Goal: Task Accomplishment & Management: Use online tool/utility

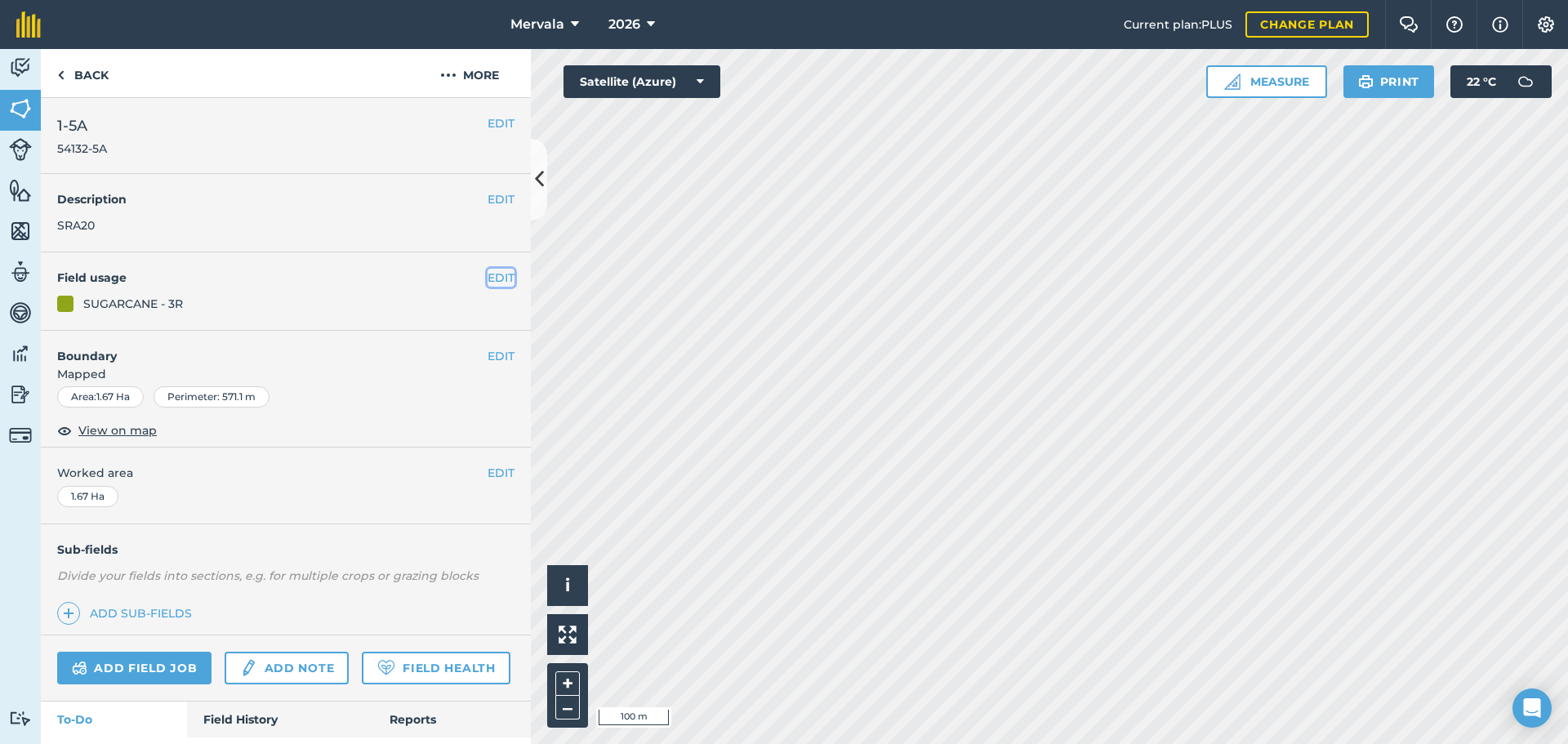
click at [487, 280] on button "EDIT" at bounding box center [500, 277] width 27 height 18
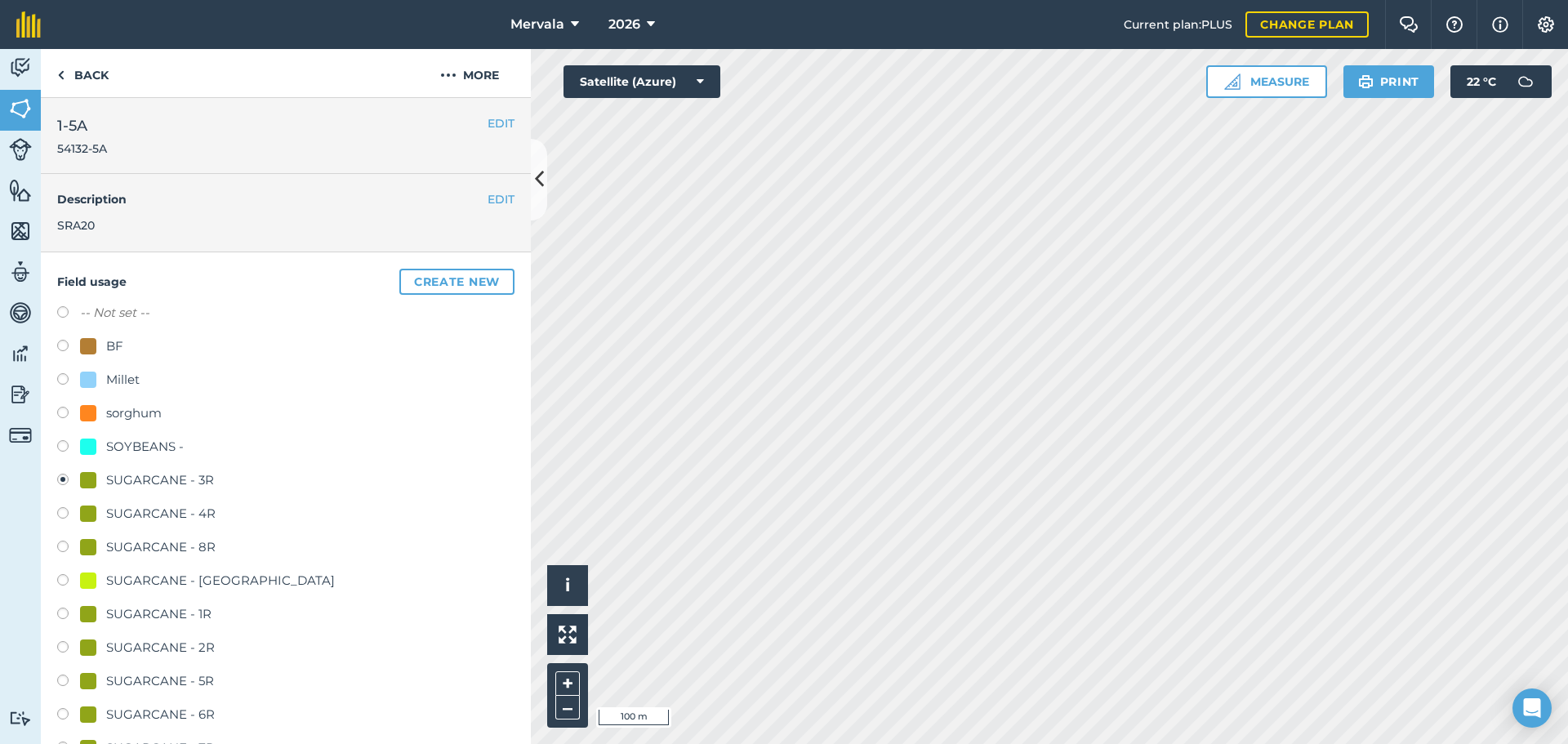
click at [62, 345] on label at bounding box center [68, 348] width 23 height 17
radio input "true"
radio input "false"
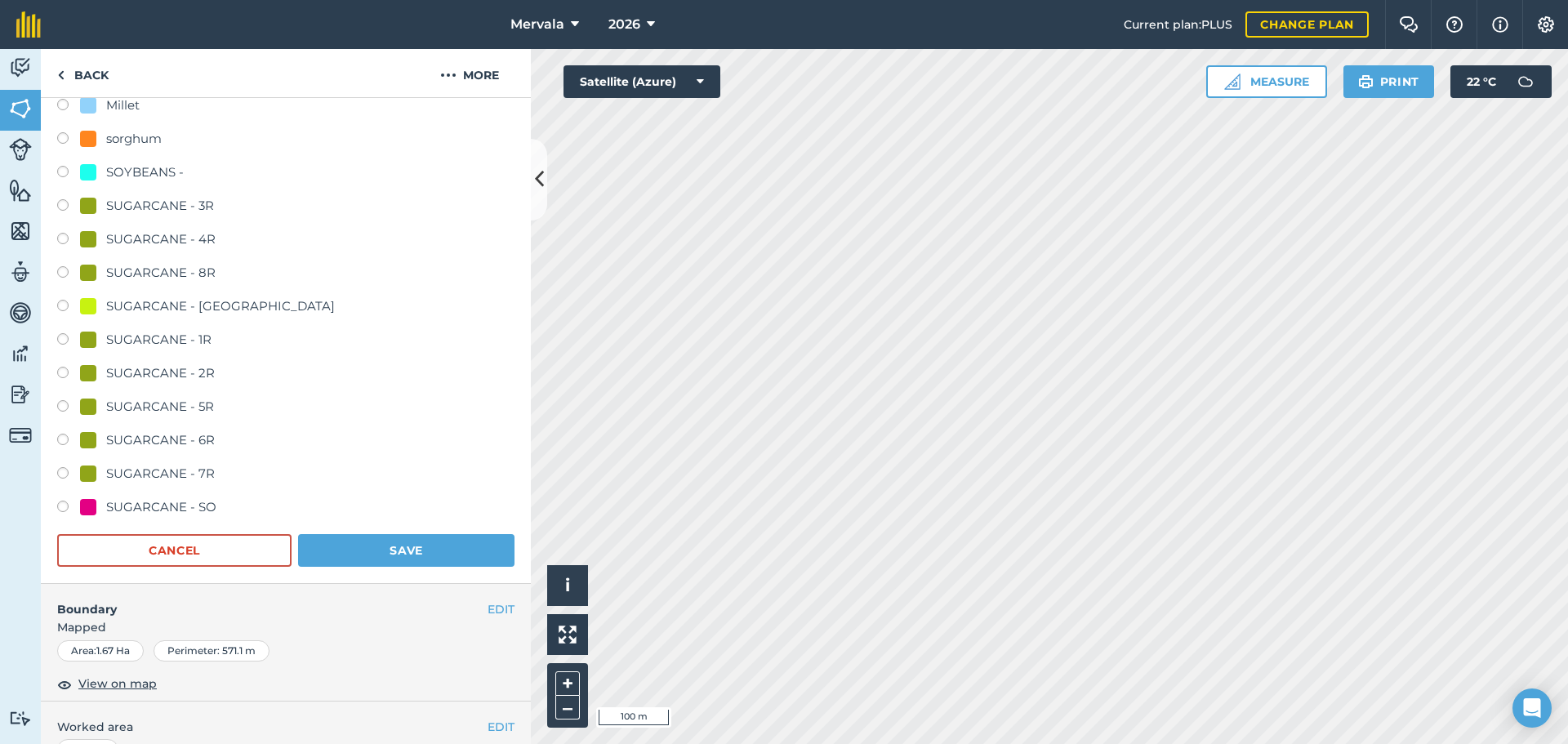
scroll to position [327, 0]
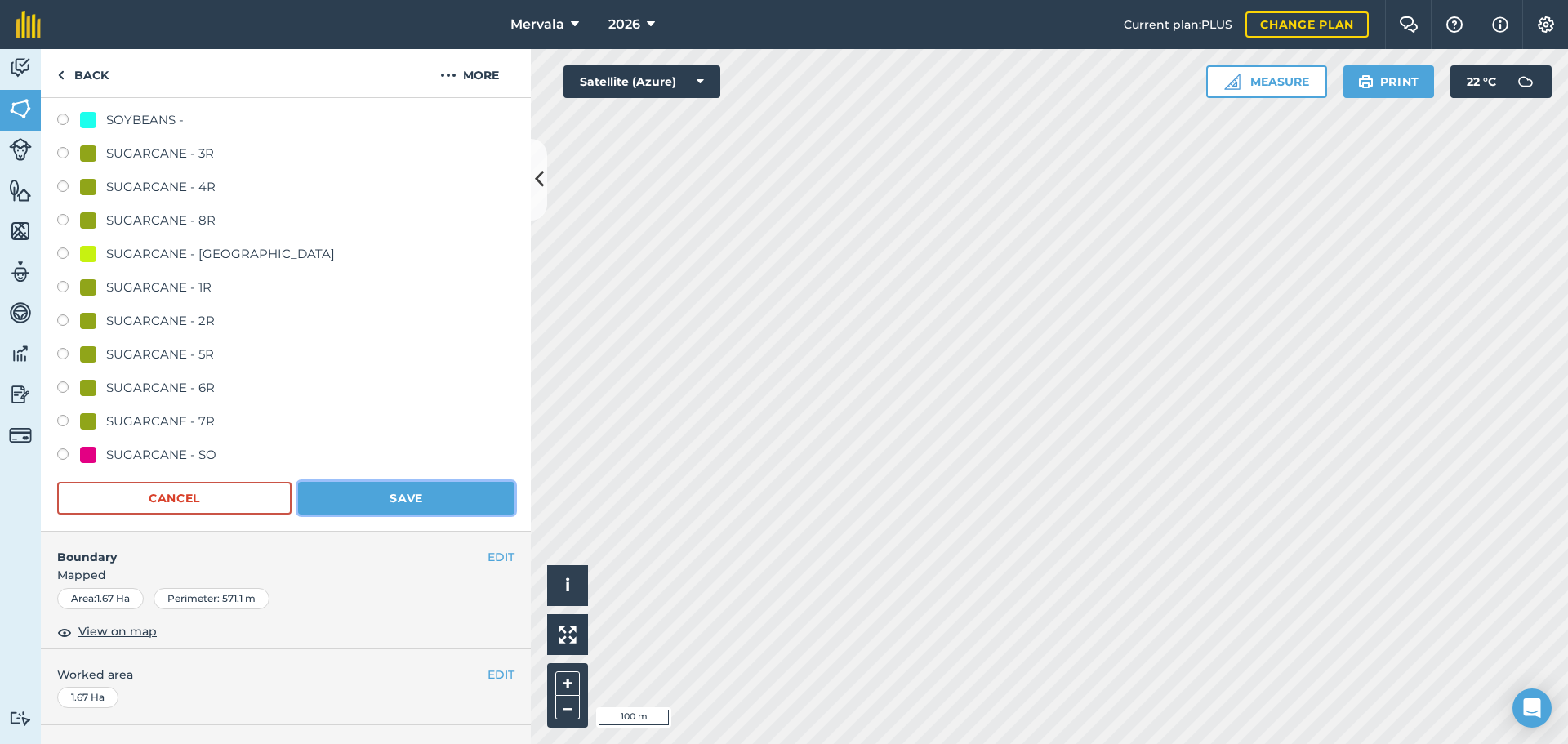
click at [408, 494] on button "Save" at bounding box center [406, 498] width 217 height 32
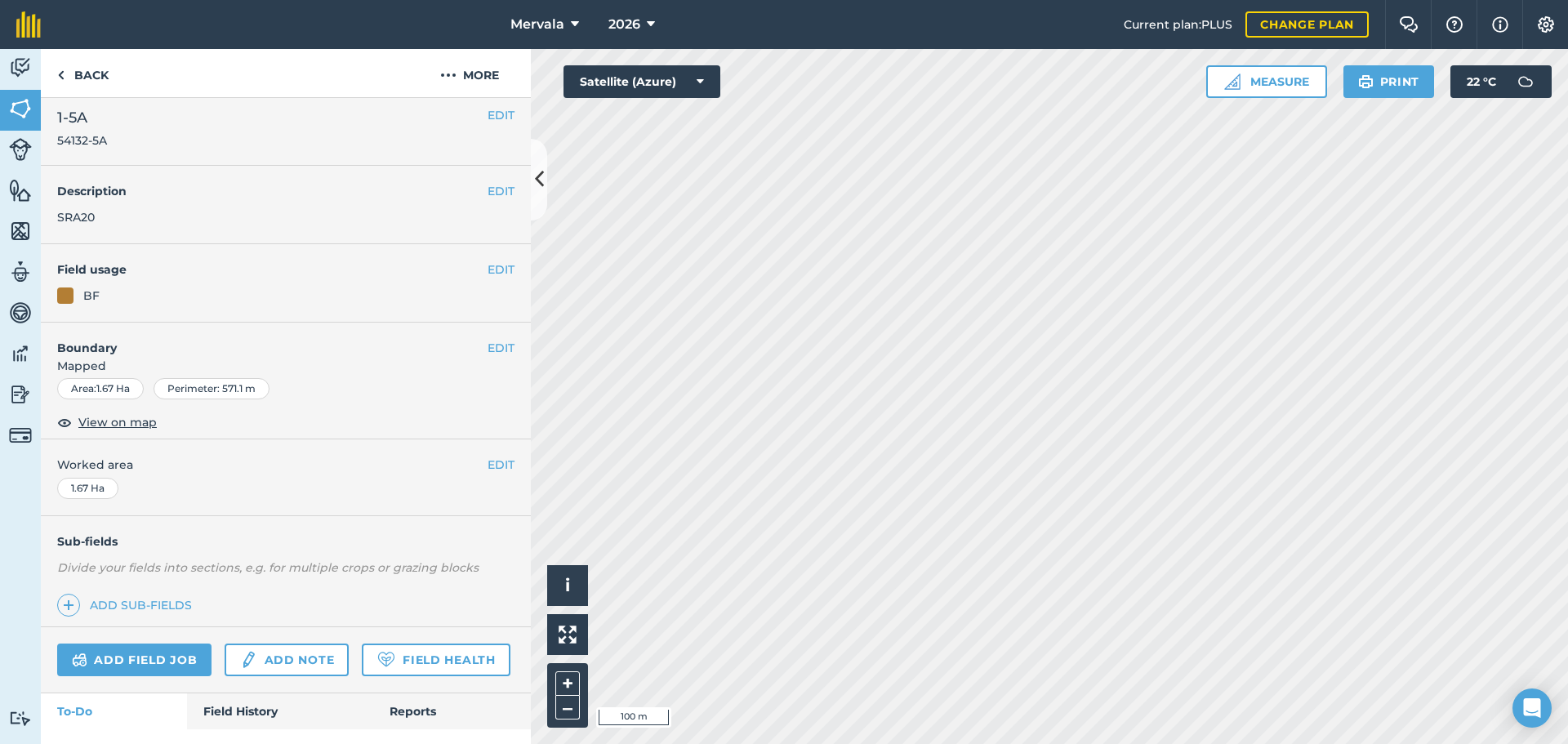
scroll to position [0, 0]
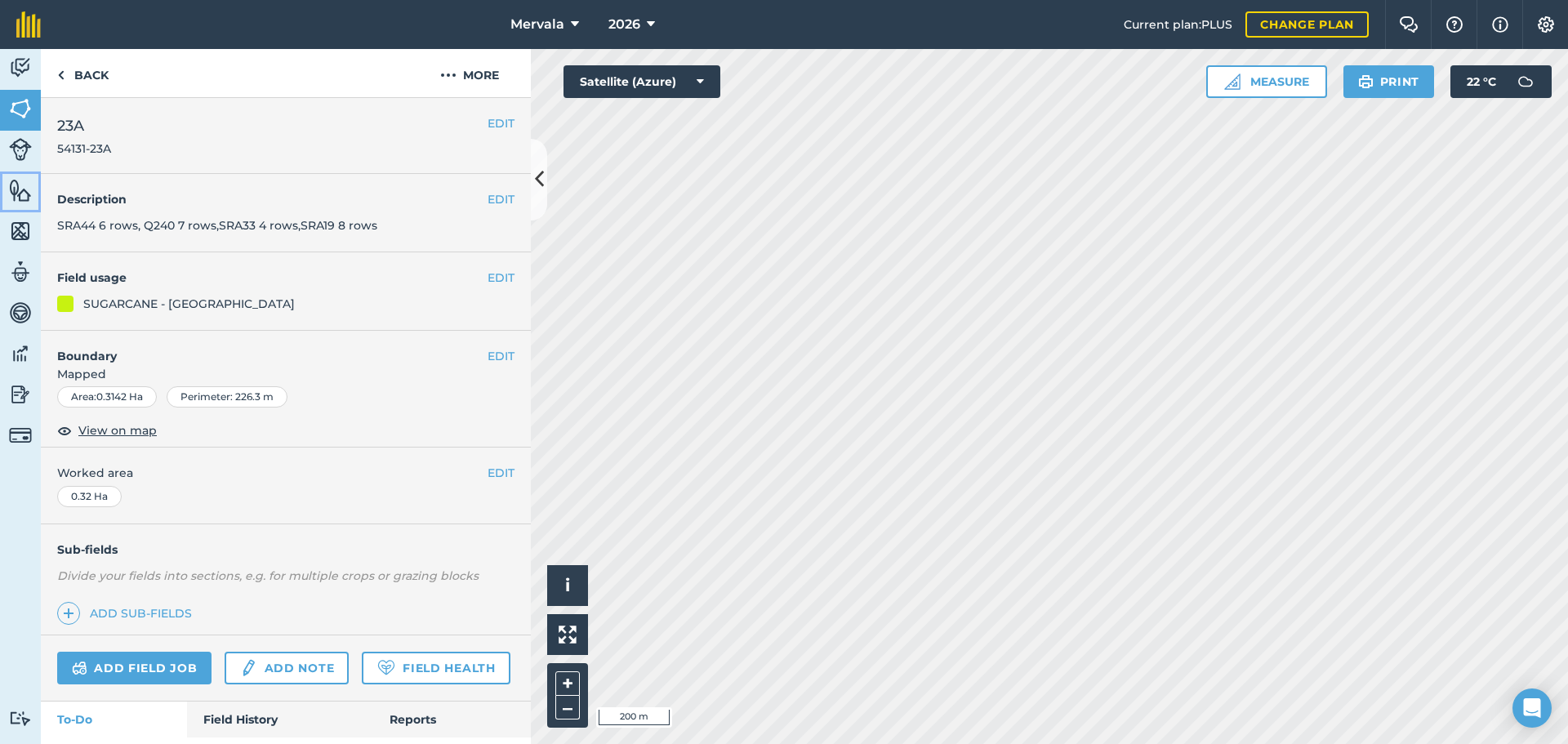
click at [18, 186] on img at bounding box center [20, 190] width 23 height 25
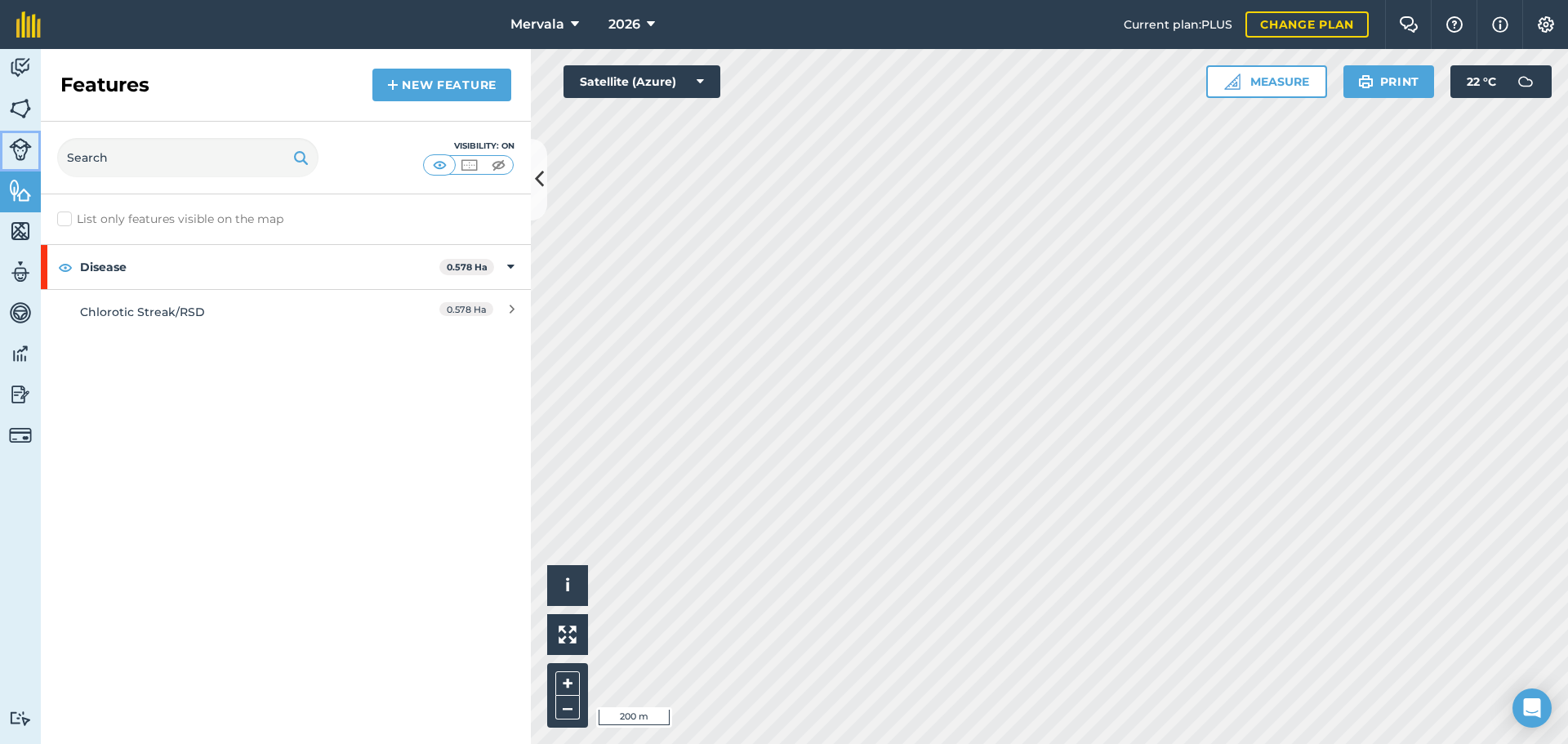
click at [16, 146] on img at bounding box center [20, 150] width 23 height 23
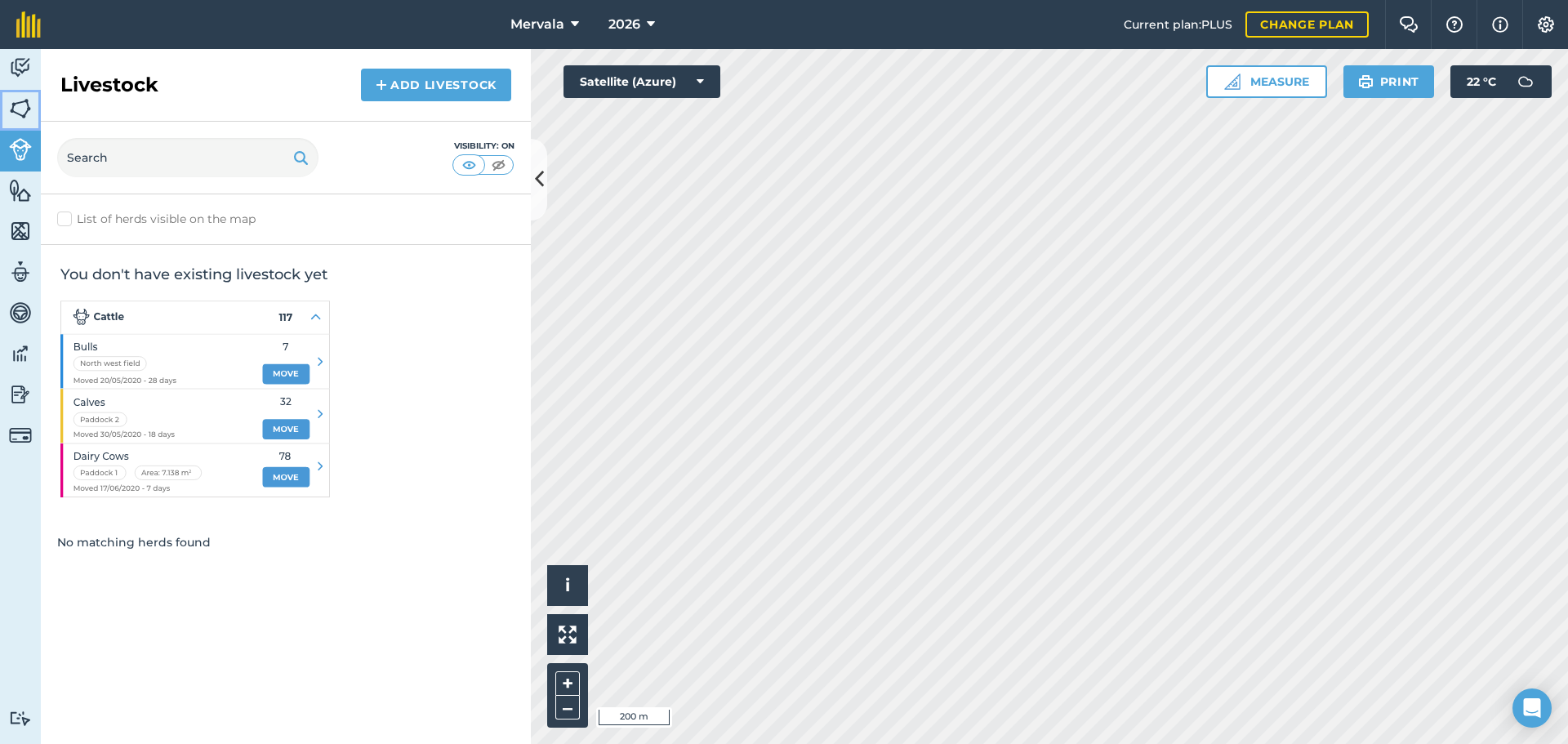
click at [22, 109] on img at bounding box center [20, 108] width 23 height 25
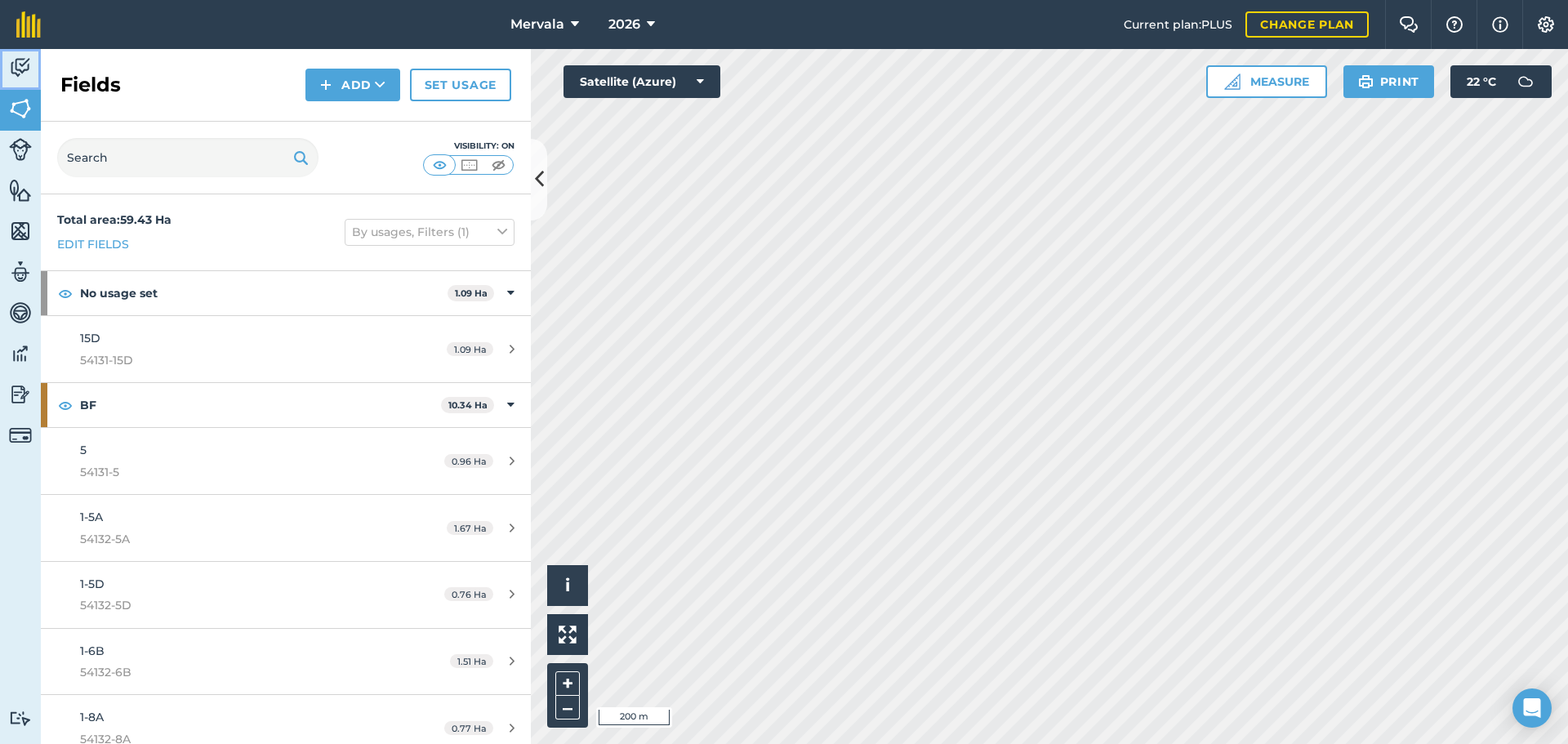
click at [18, 66] on img at bounding box center [20, 67] width 23 height 25
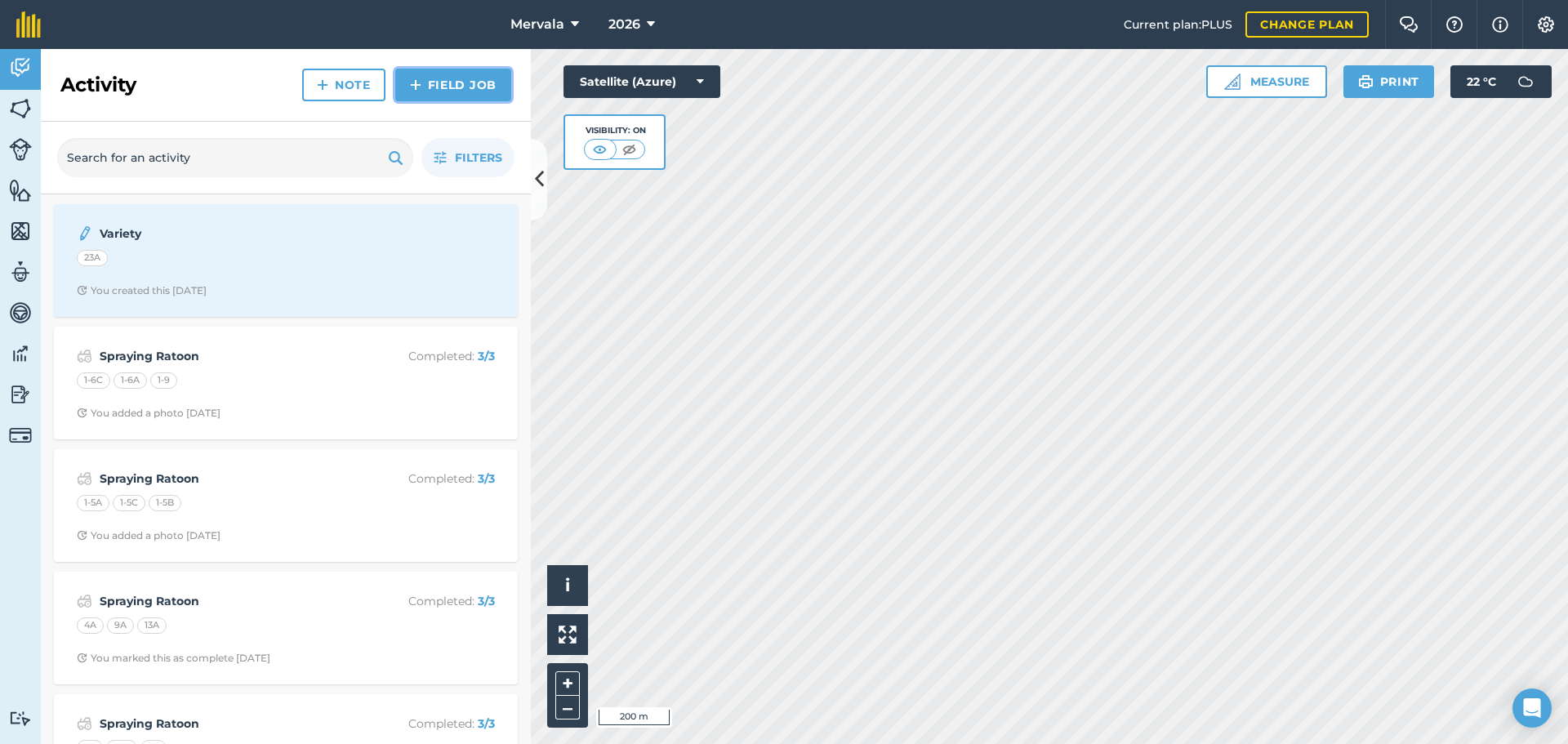
click at [443, 82] on link "Field Job" at bounding box center [453, 84] width 116 height 32
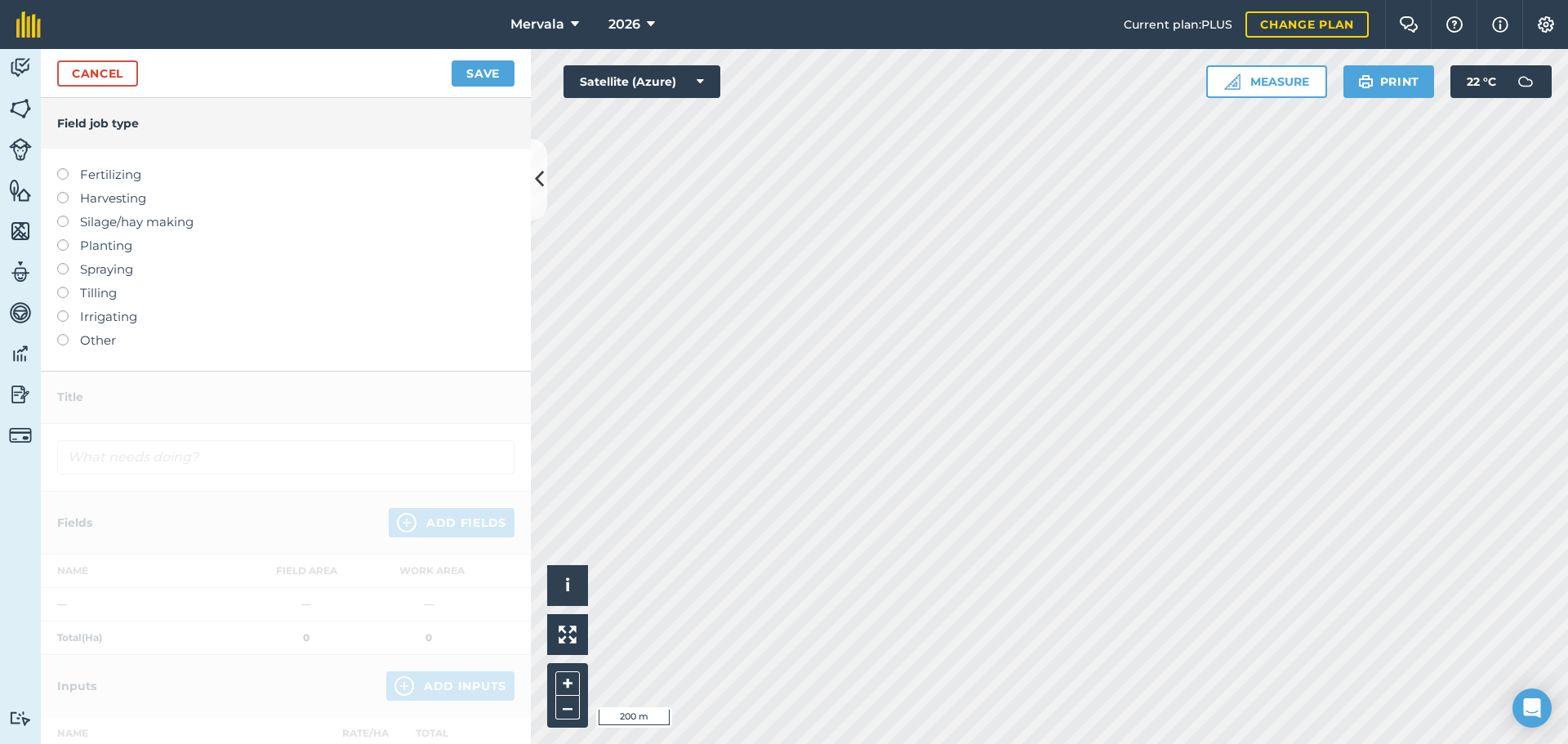
click at [61, 263] on label at bounding box center [68, 263] width 23 height 0
type input "Spraying"
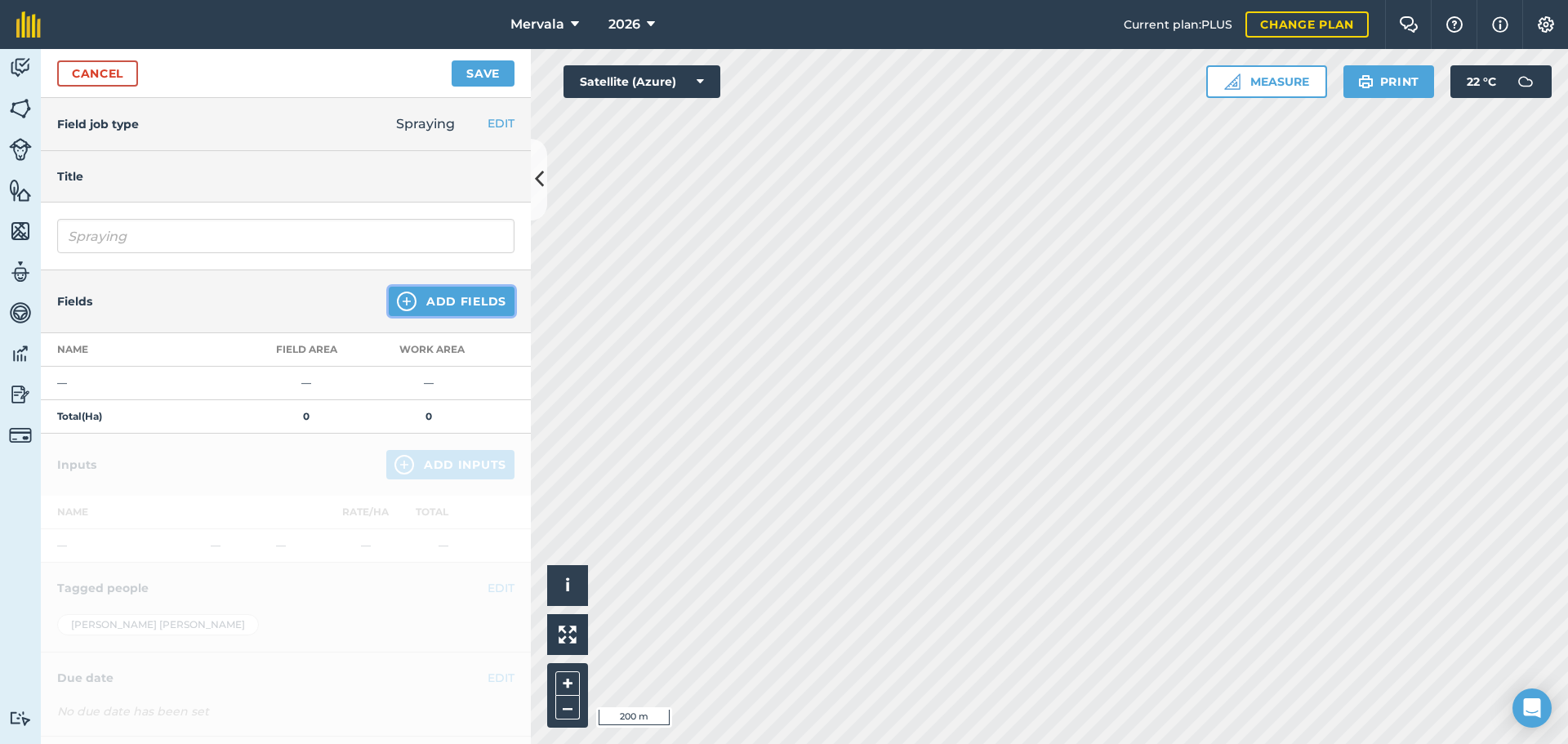
click at [438, 300] on button "Add Fields" at bounding box center [451, 302] width 126 height 30
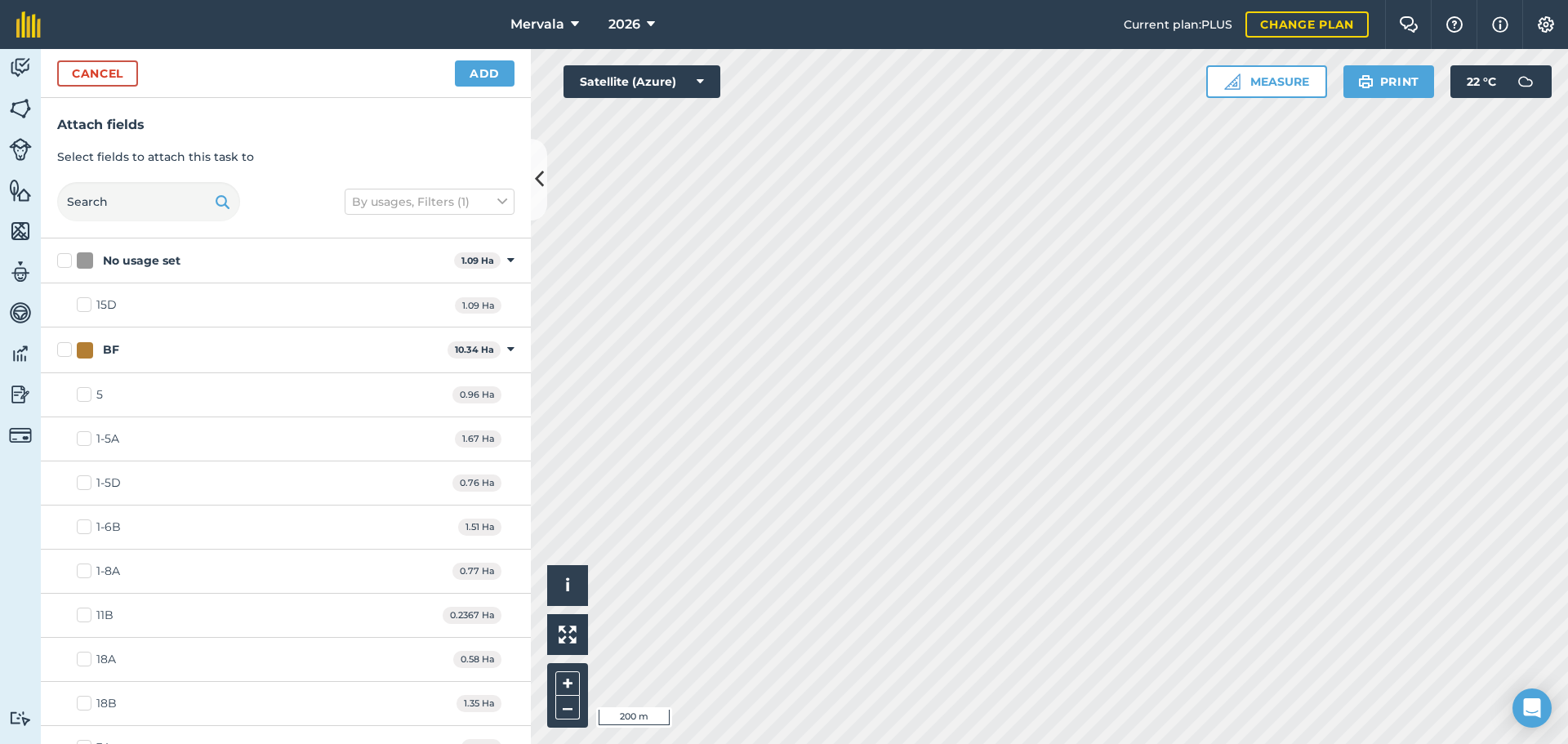
checkbox input "true"
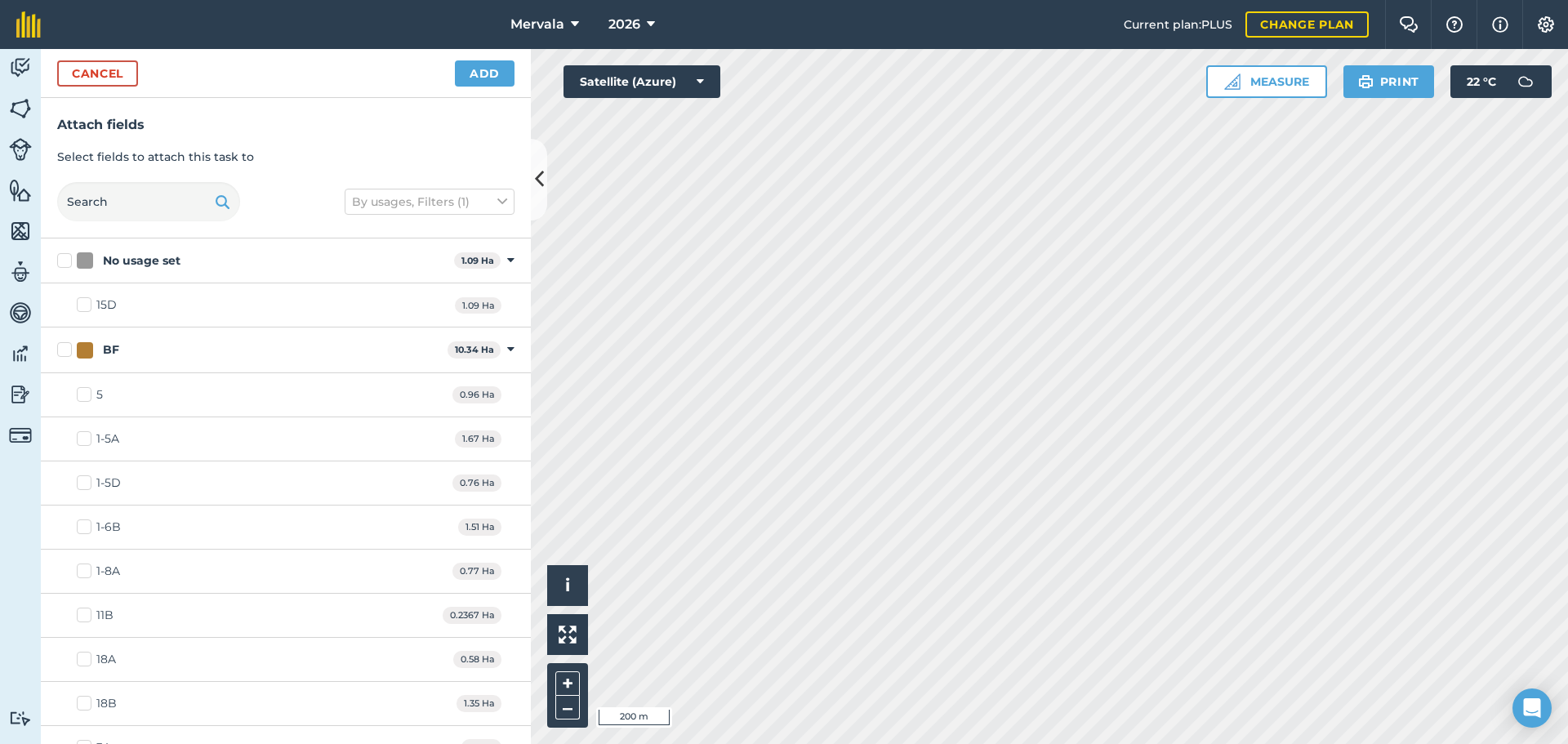
checkbox input "true"
click at [481, 72] on button "Add" at bounding box center [485, 73] width 60 height 26
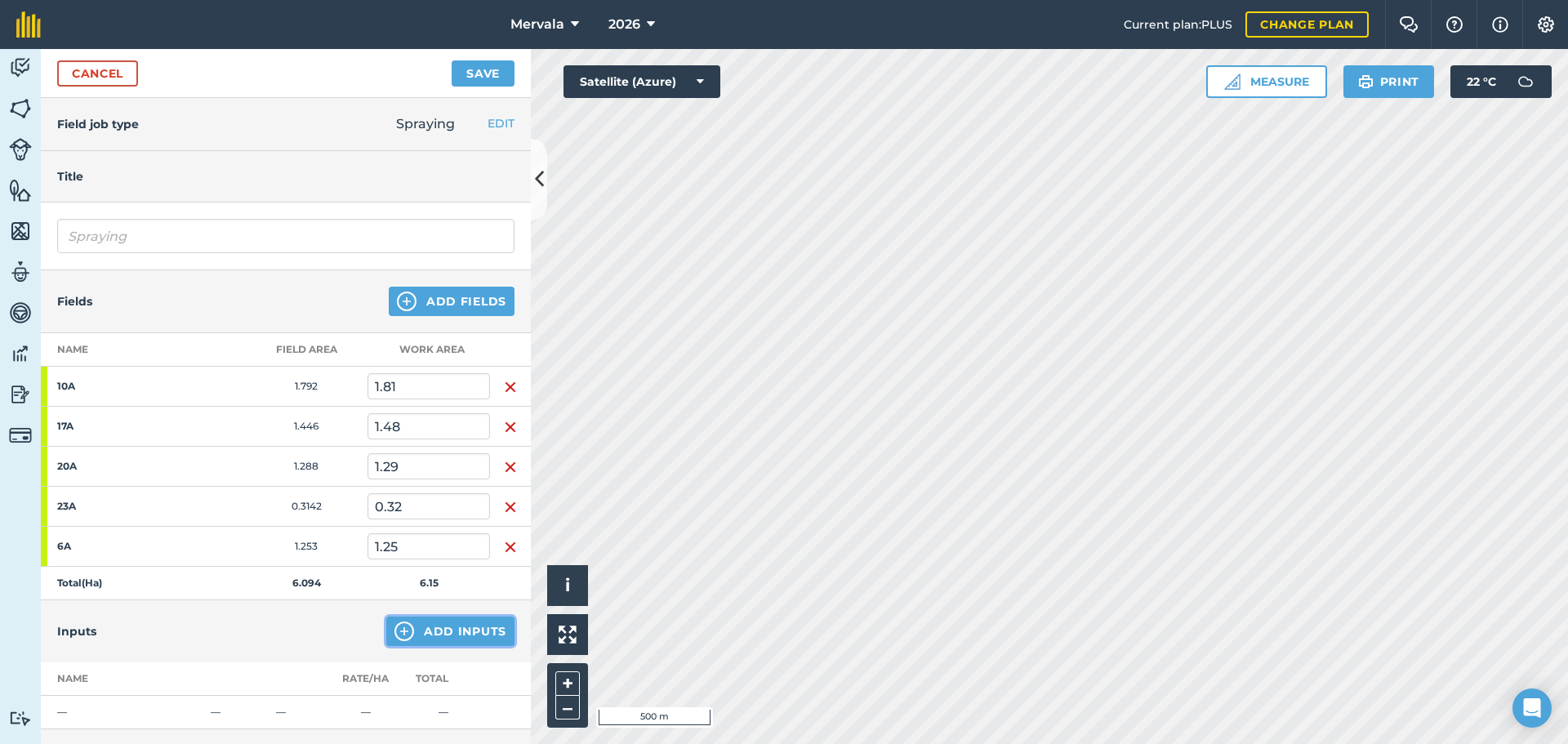
click at [468, 623] on button "Add Inputs" at bounding box center [450, 631] width 128 height 30
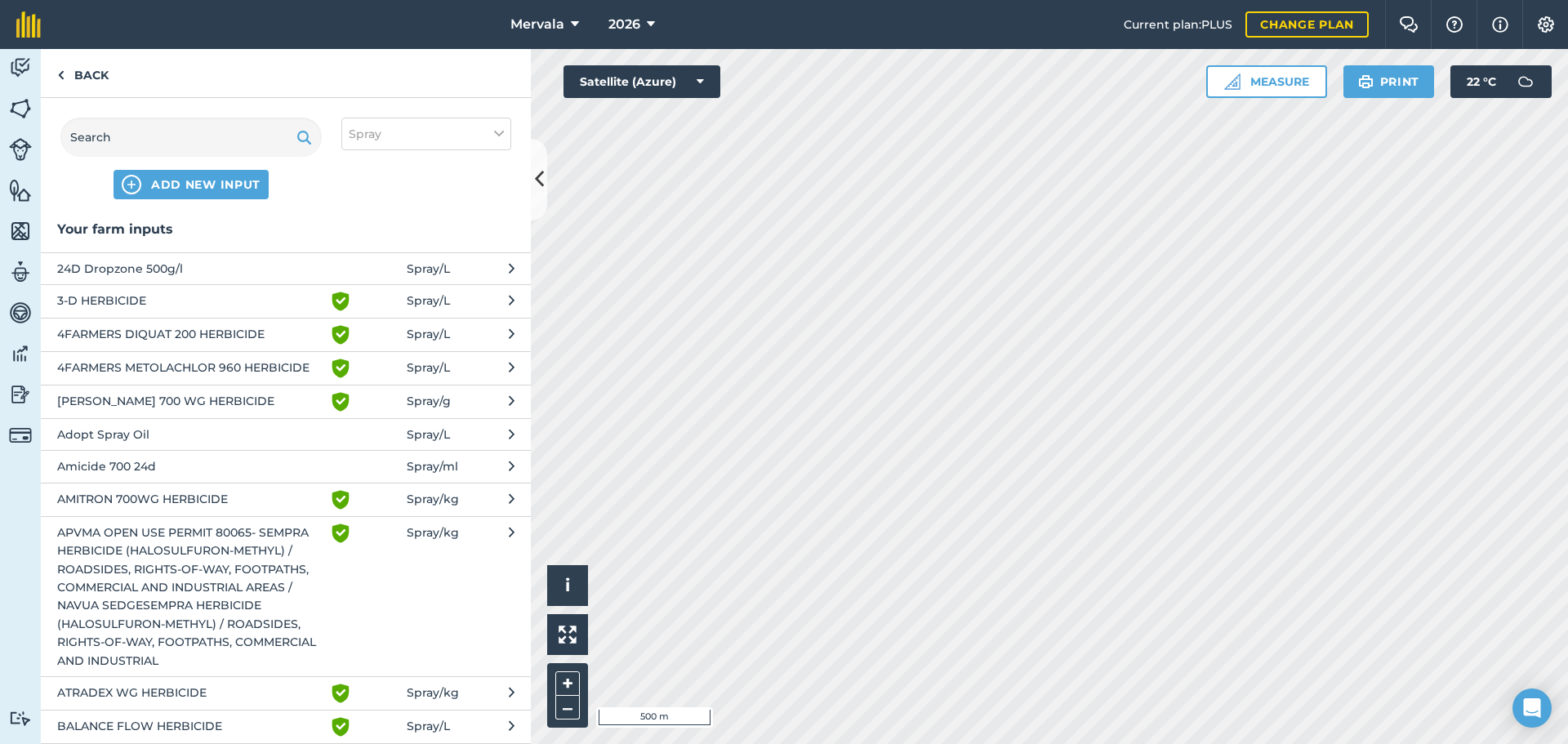
click at [509, 303] on icon at bounding box center [511, 301] width 6 height 19
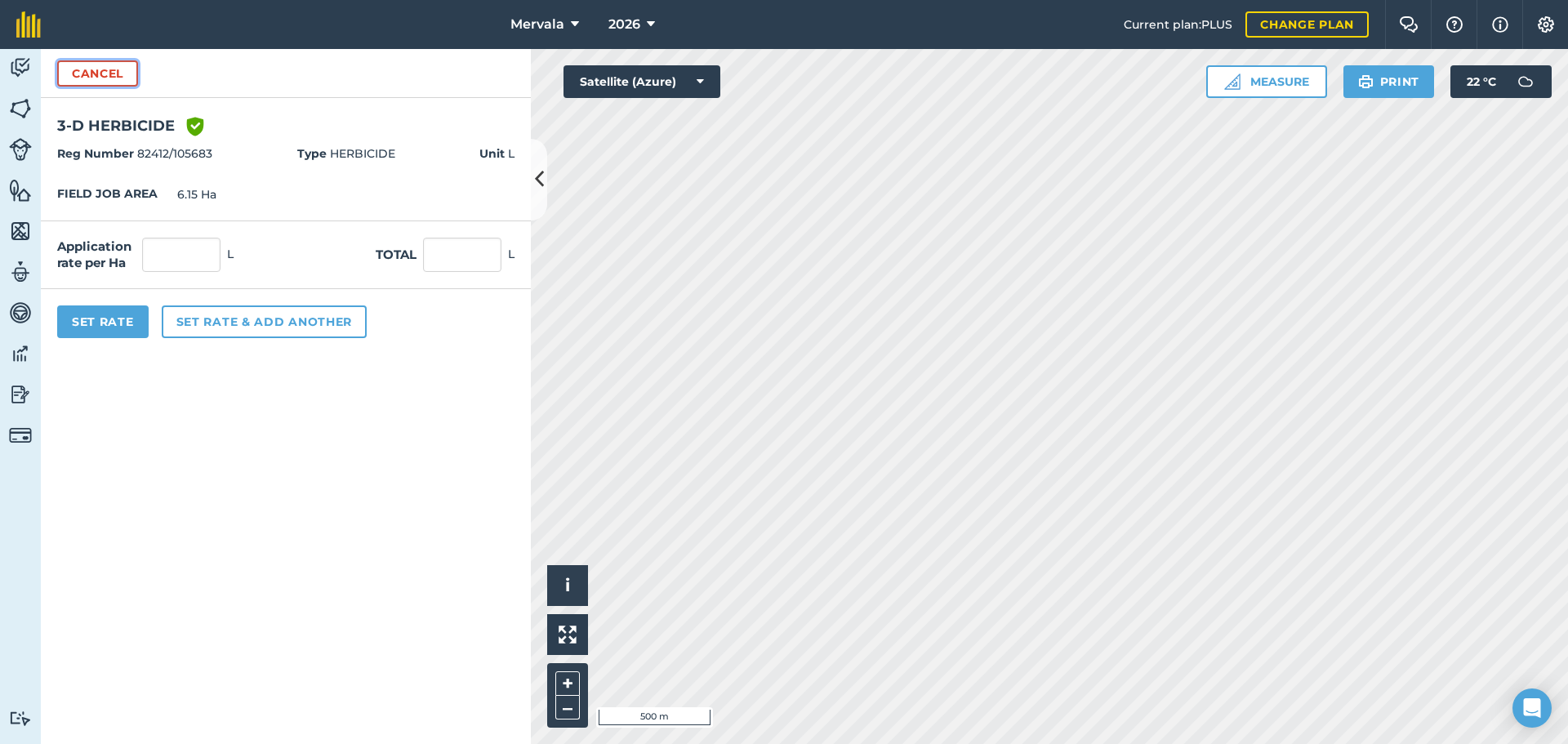
click at [100, 74] on button "Cancel" at bounding box center [98, 73] width 81 height 26
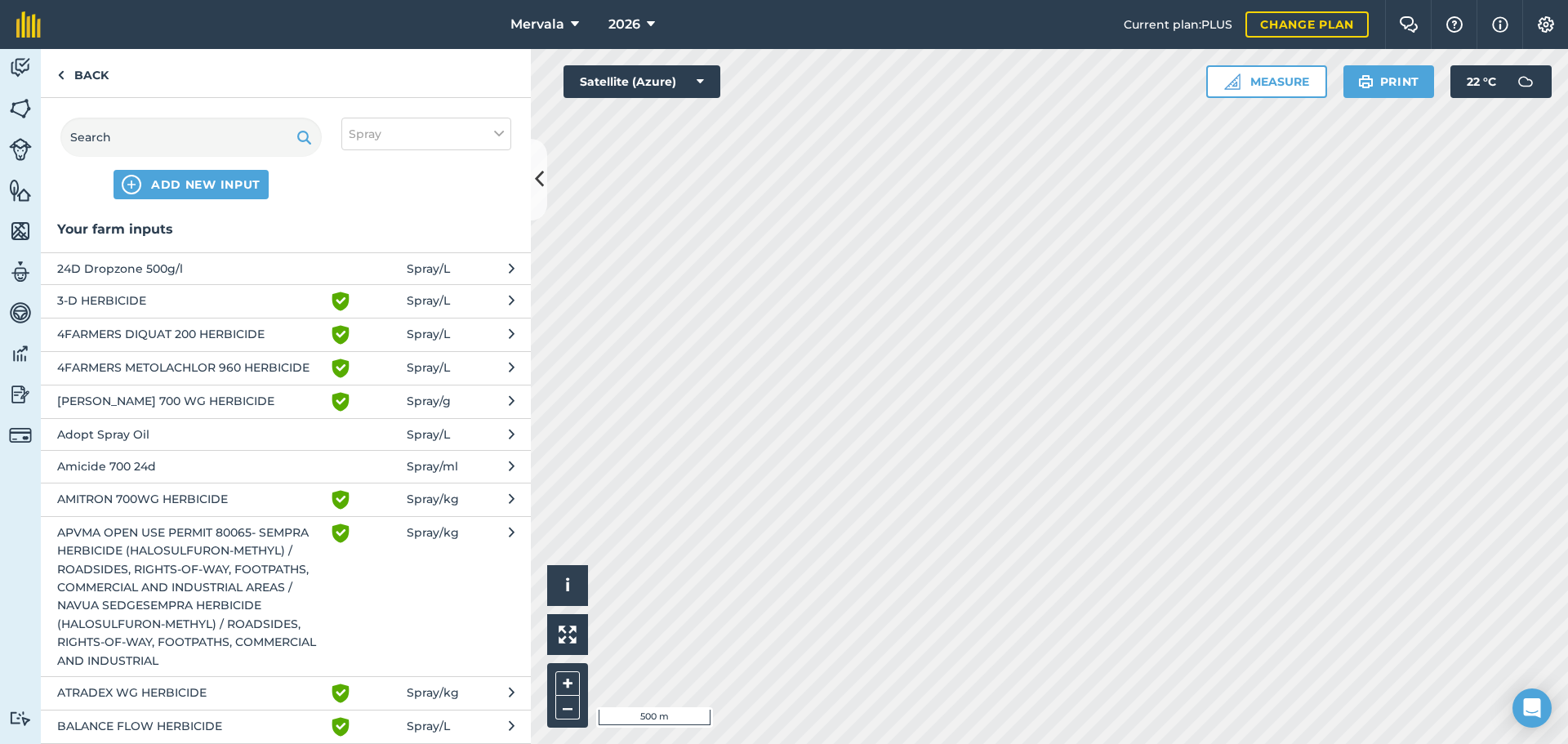
click at [107, 300] on span "3-D HERBICIDE" at bounding box center [190, 301] width 267 height 19
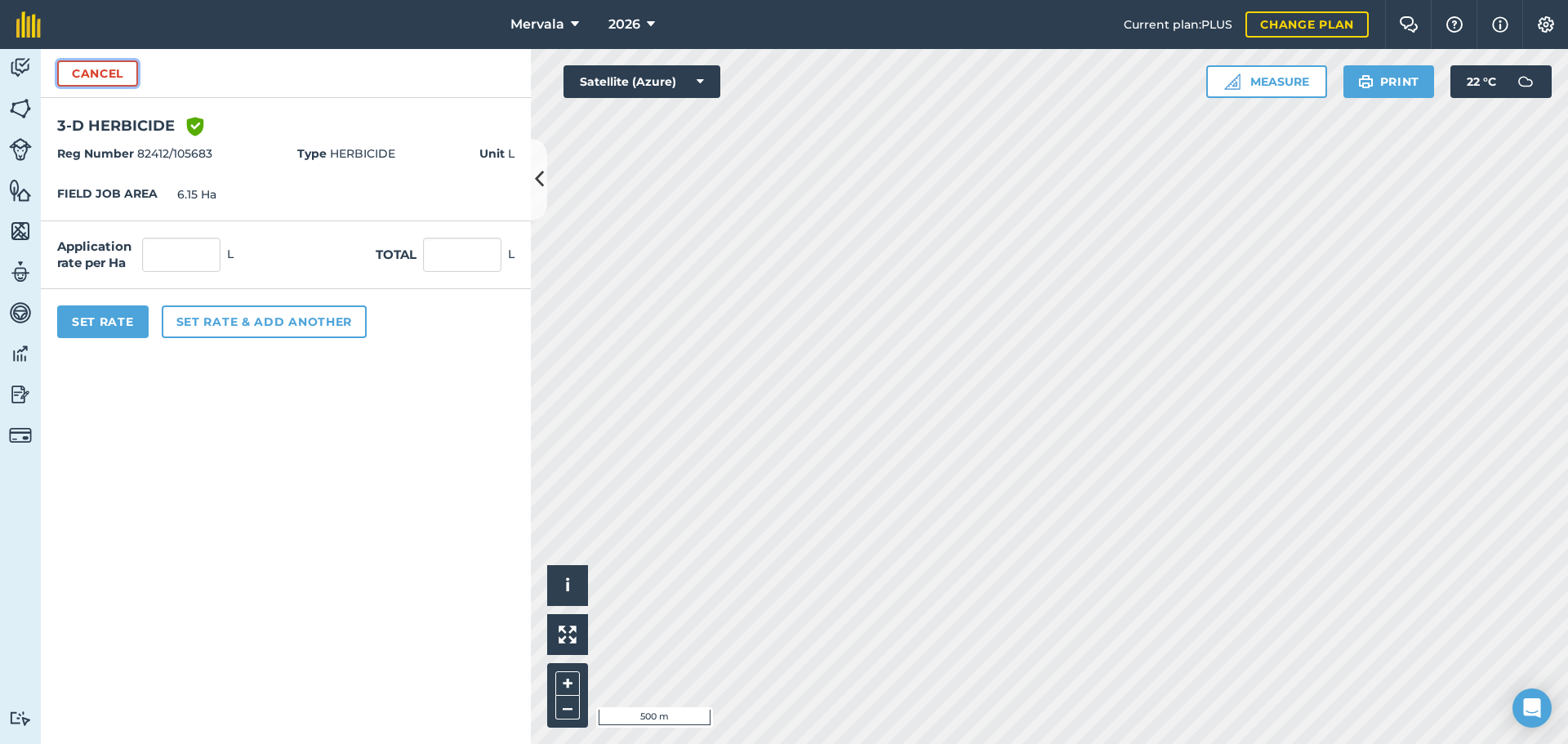
click at [95, 73] on button "Cancel" at bounding box center [98, 73] width 81 height 26
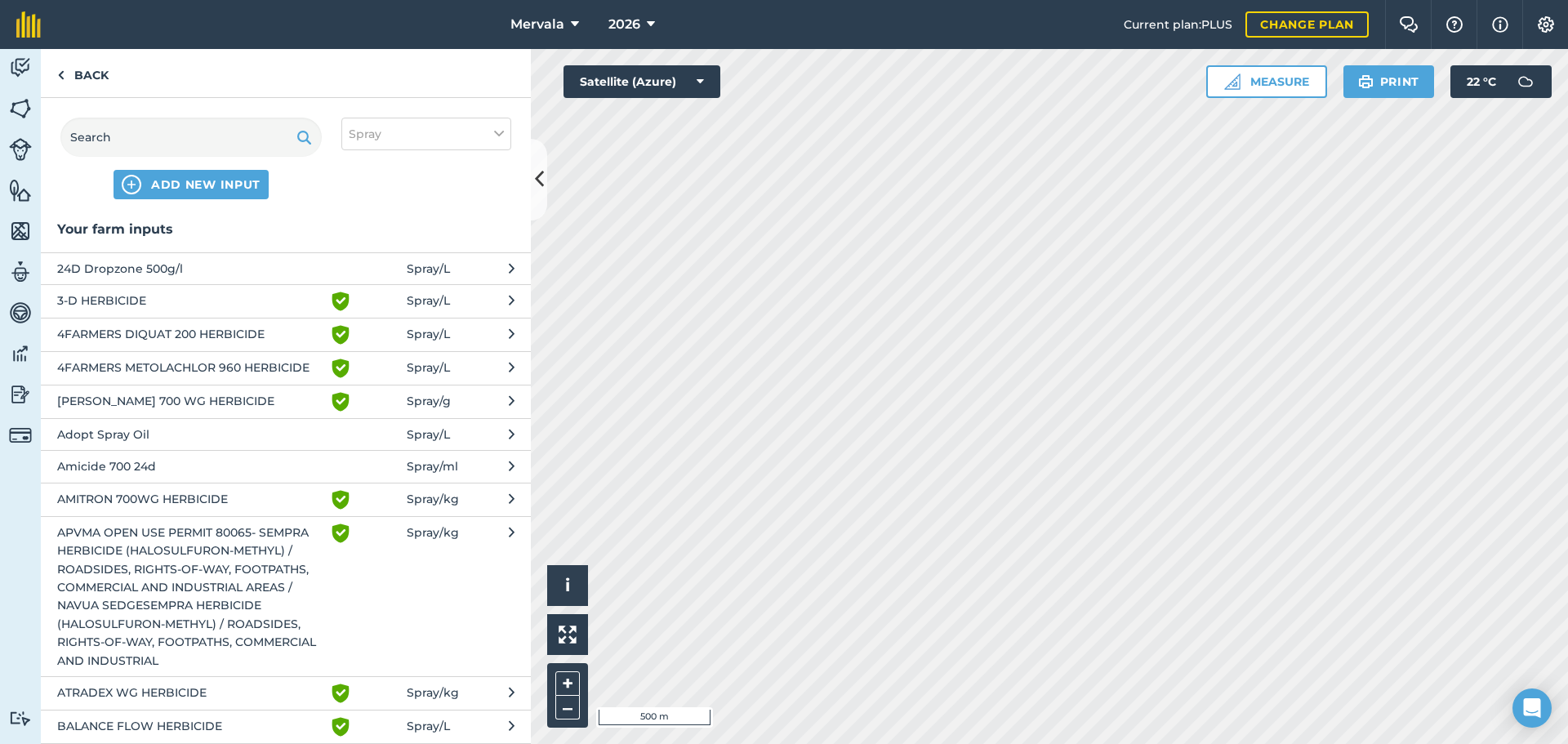
click at [180, 366] on span "4FARMERS METOLACHLOR 960 HERBICIDE" at bounding box center [190, 367] width 267 height 19
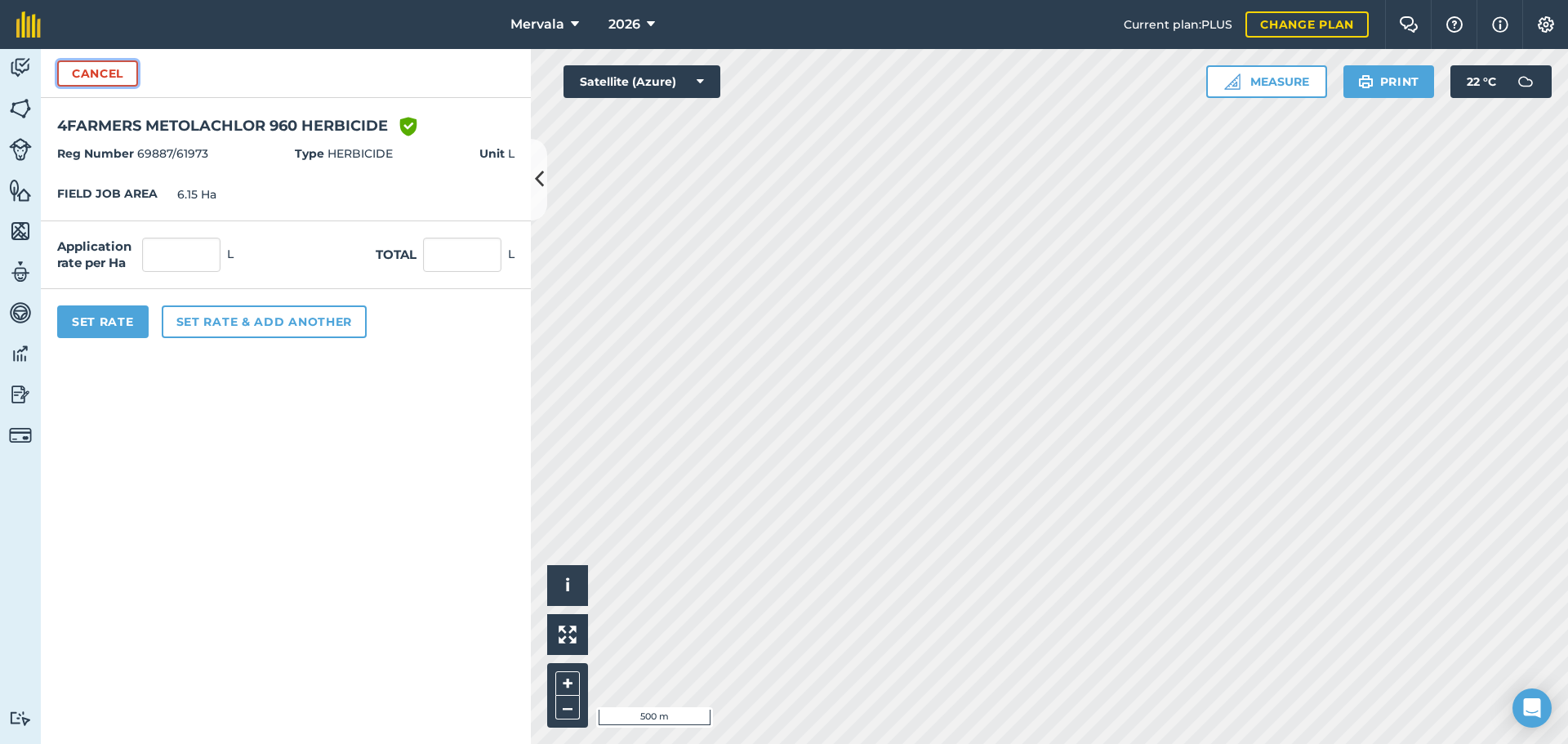
click at [86, 76] on button "Cancel" at bounding box center [98, 73] width 81 height 26
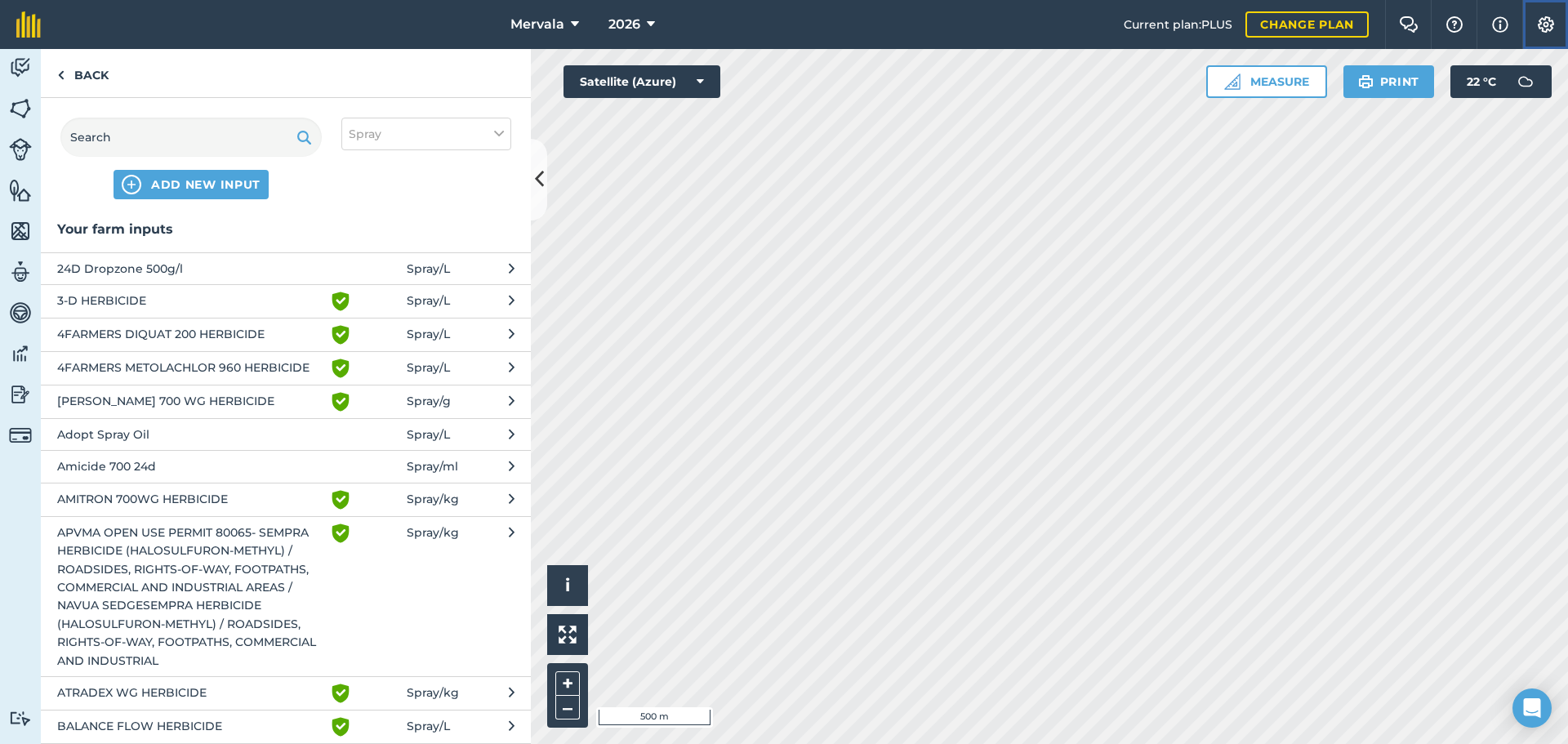
click at [1545, 23] on img at bounding box center [1546, 25] width 19 height 17
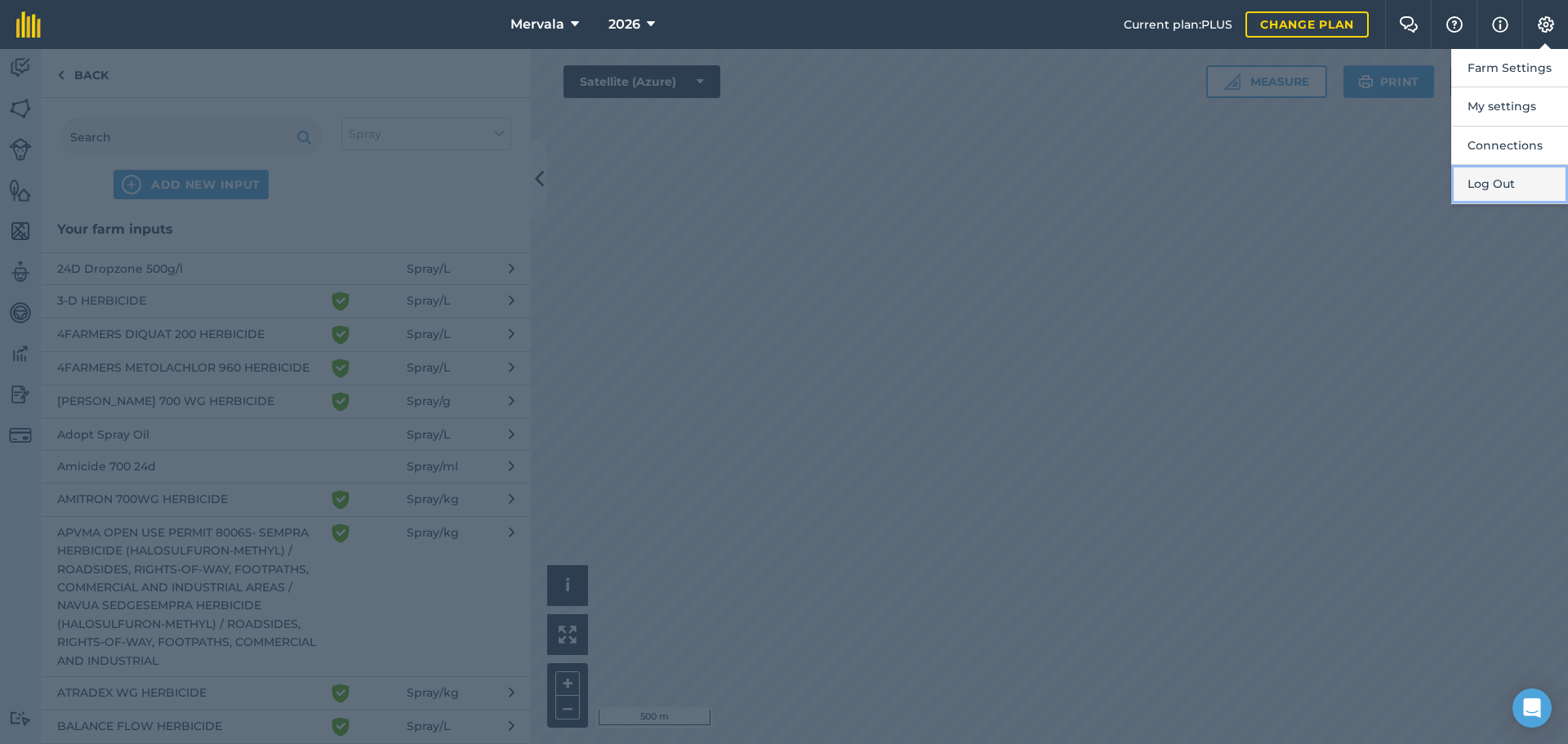
click at [1487, 183] on button "Log Out" at bounding box center [1510, 185] width 117 height 39
